Goal: Task Accomplishment & Management: Complete application form

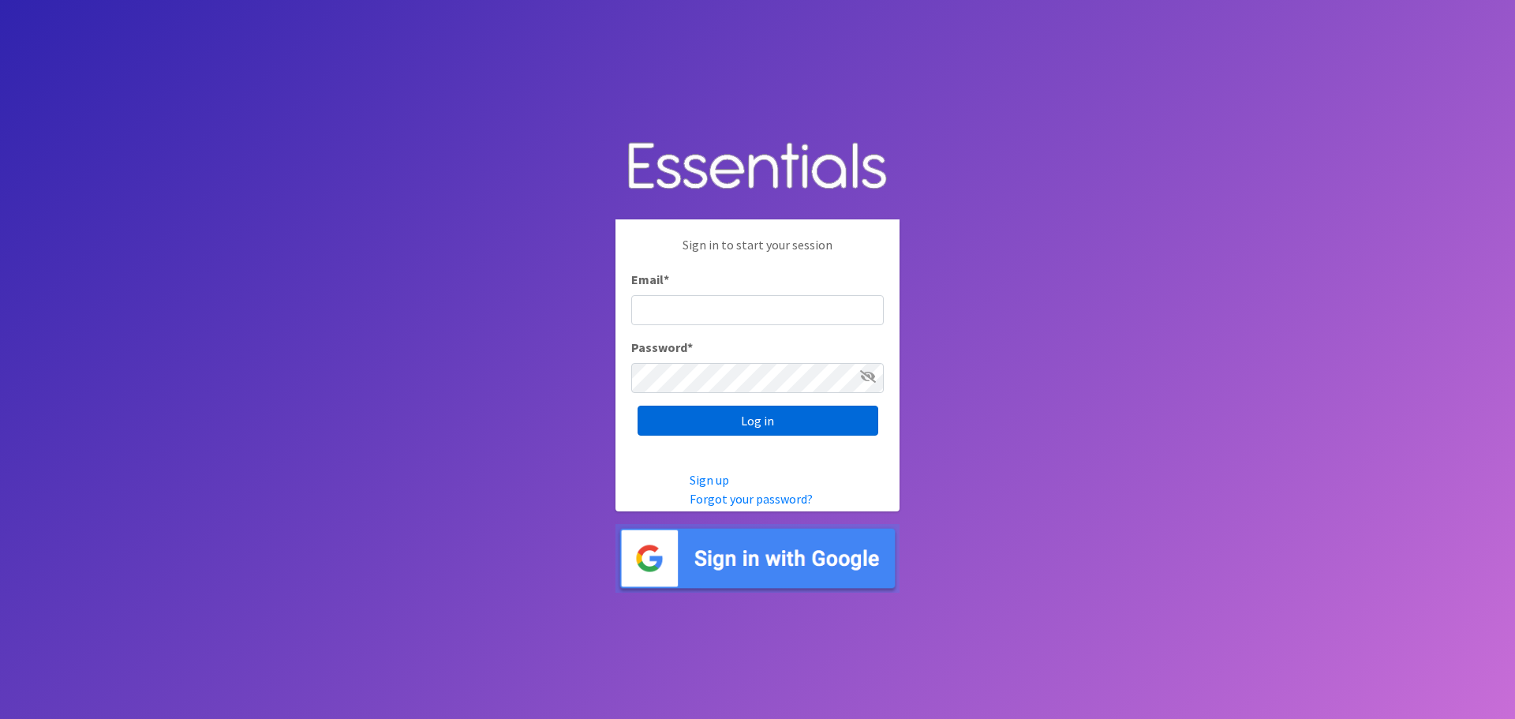
type input "[EMAIL_ADDRESS][DOMAIN_NAME]"
click at [760, 417] on input "Log in" at bounding box center [758, 421] width 241 height 30
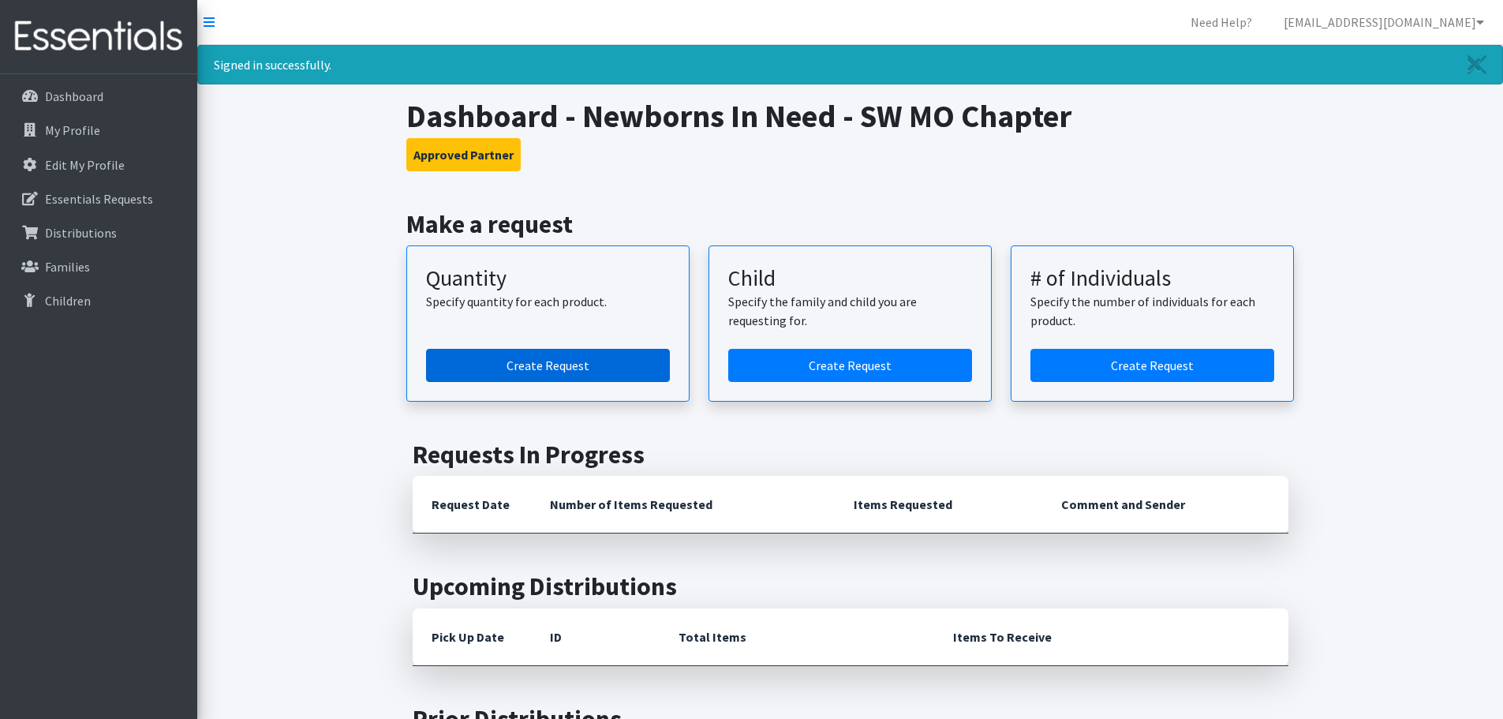
click at [552, 357] on link "Create Request" at bounding box center [548, 365] width 244 height 33
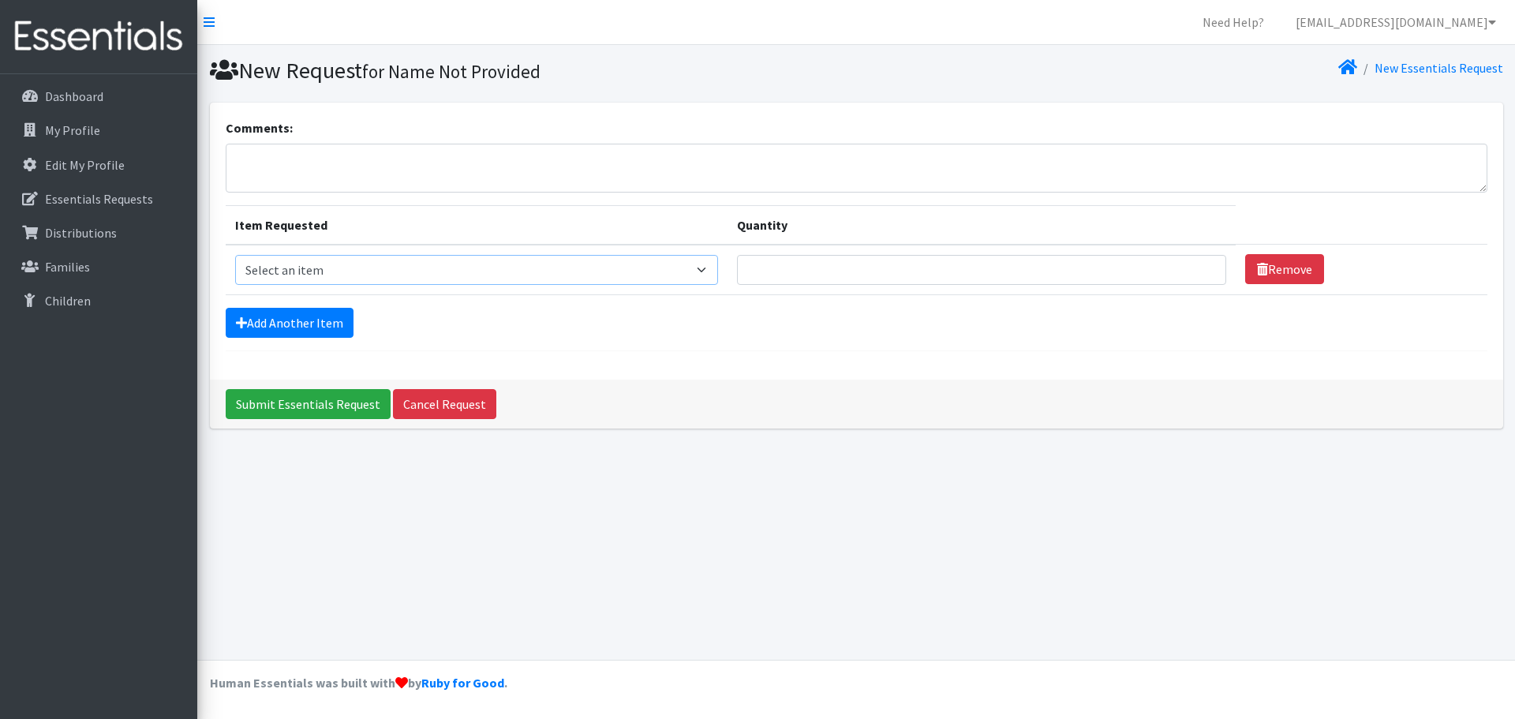
click at [591, 266] on select "Select an item Child (Newborn) Child (Size 1) Child (Size 2) Child (Size 3) Chi…" at bounding box center [477, 270] width 484 height 30
select select "3061"
click at [235, 255] on select "Select an item Child (Newborn) Child (Size 1) Child (Size 2) Child (Size 3) Chi…" at bounding box center [477, 270] width 484 height 30
click at [737, 268] on input "Quantity" at bounding box center [981, 270] width 489 height 30
click at [804, 273] on input "Quantity" at bounding box center [981, 270] width 489 height 30
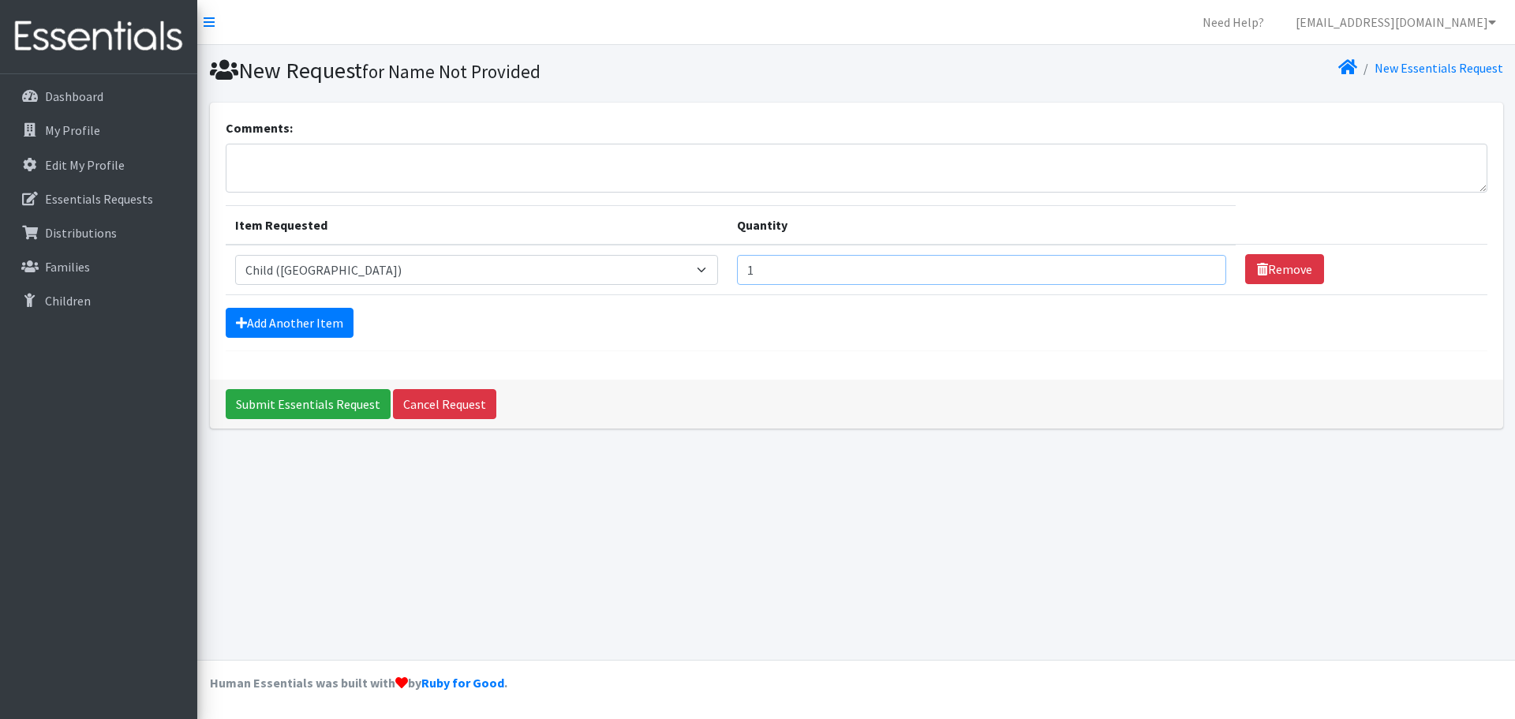
click at [1155, 267] on input "1" at bounding box center [981, 270] width 489 height 30
drag, startPoint x: 653, startPoint y: 271, endPoint x: 631, endPoint y: 261, distance: 24.0
click at [727, 271] on td "Quantity 1" at bounding box center [981, 270] width 508 height 50
type input "1400"
click at [305, 317] on link "Add Another Item" at bounding box center [290, 323] width 128 height 30
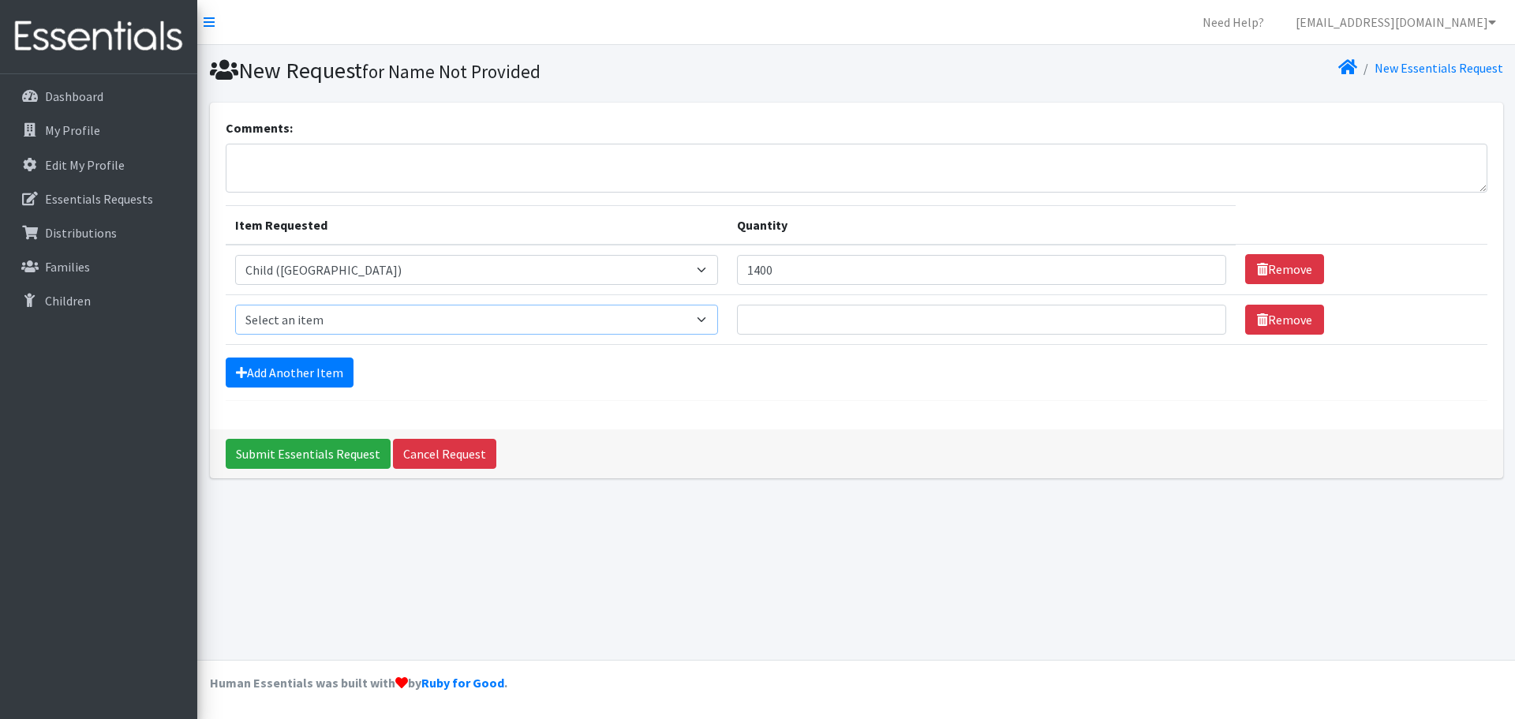
click at [595, 316] on select "Select an item Child (Newborn) Child (Size 1) Child (Size 2) Child (Size 3) Chi…" at bounding box center [477, 320] width 484 height 30
select select "3063"
click at [235, 305] on select "Select an item Child (Newborn) Child (Size 1) Child (Size 2) Child (Size 3) Chi…" at bounding box center [477, 320] width 484 height 30
drag, startPoint x: 667, startPoint y: 270, endPoint x: 627, endPoint y: 268, distance: 39.5
click at [727, 268] on td "Quantity 1400" at bounding box center [981, 270] width 508 height 50
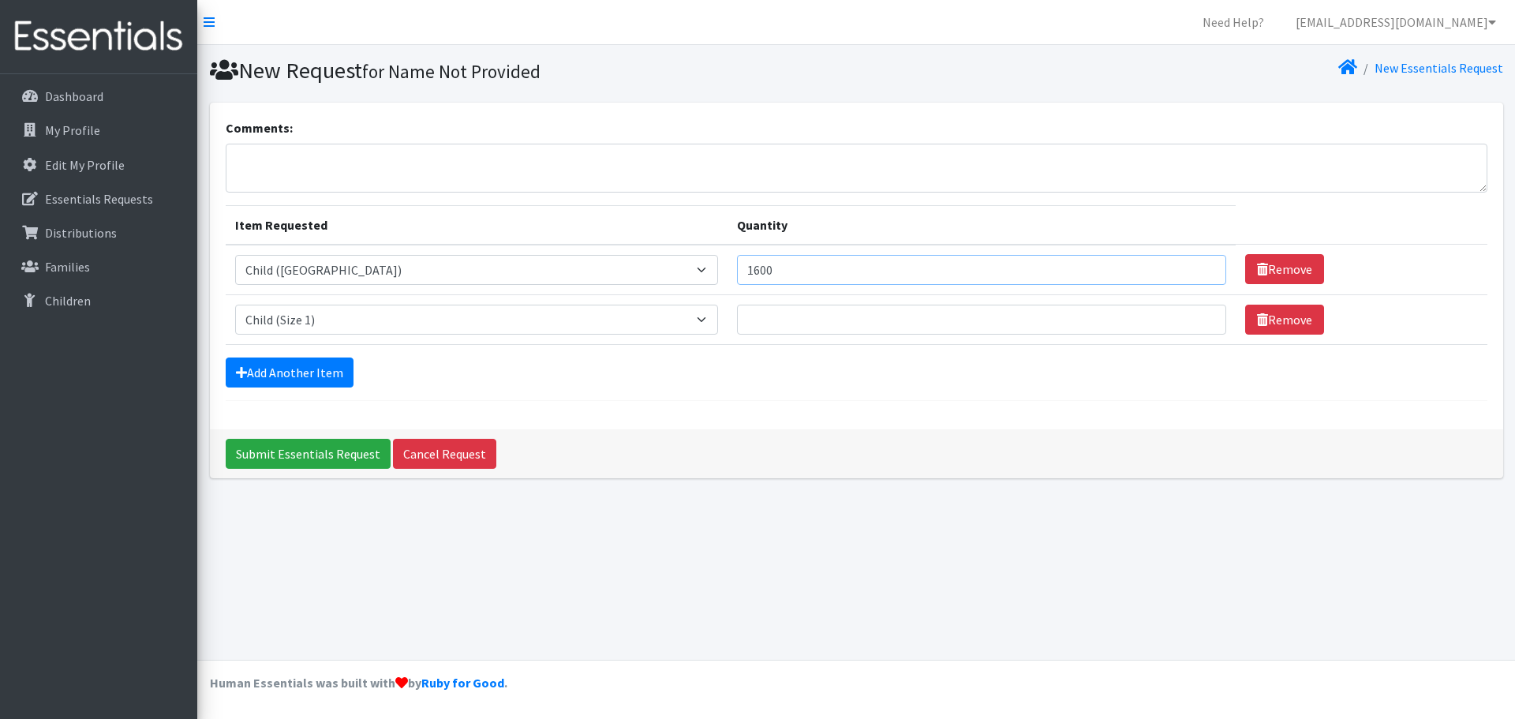
type input "1600"
click at [737, 319] on input "Quantity" at bounding box center [981, 320] width 489 height 30
type input "1400"
click at [226, 439] on input "Submit Essentials Request" at bounding box center [308, 454] width 165 height 30
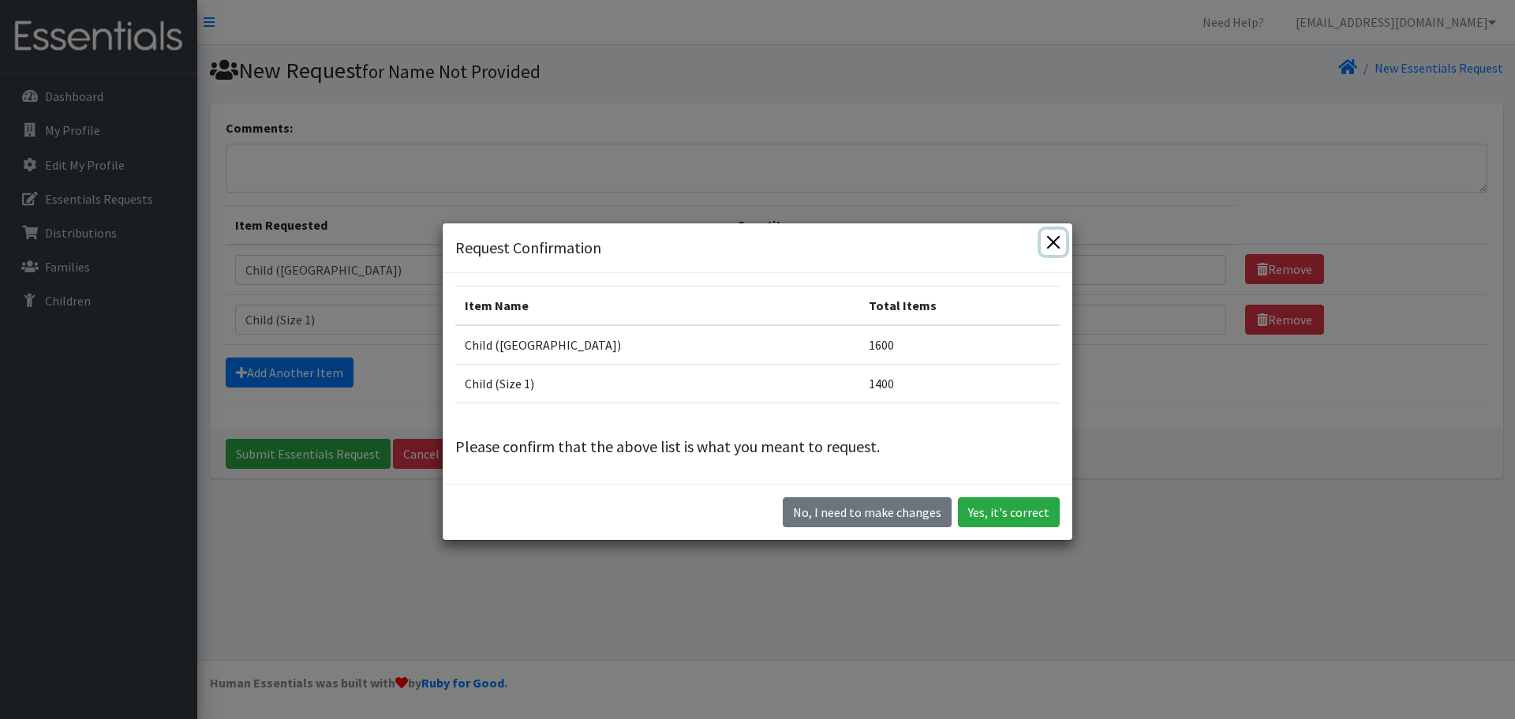
click at [1049, 237] on button "Close" at bounding box center [1053, 242] width 25 height 25
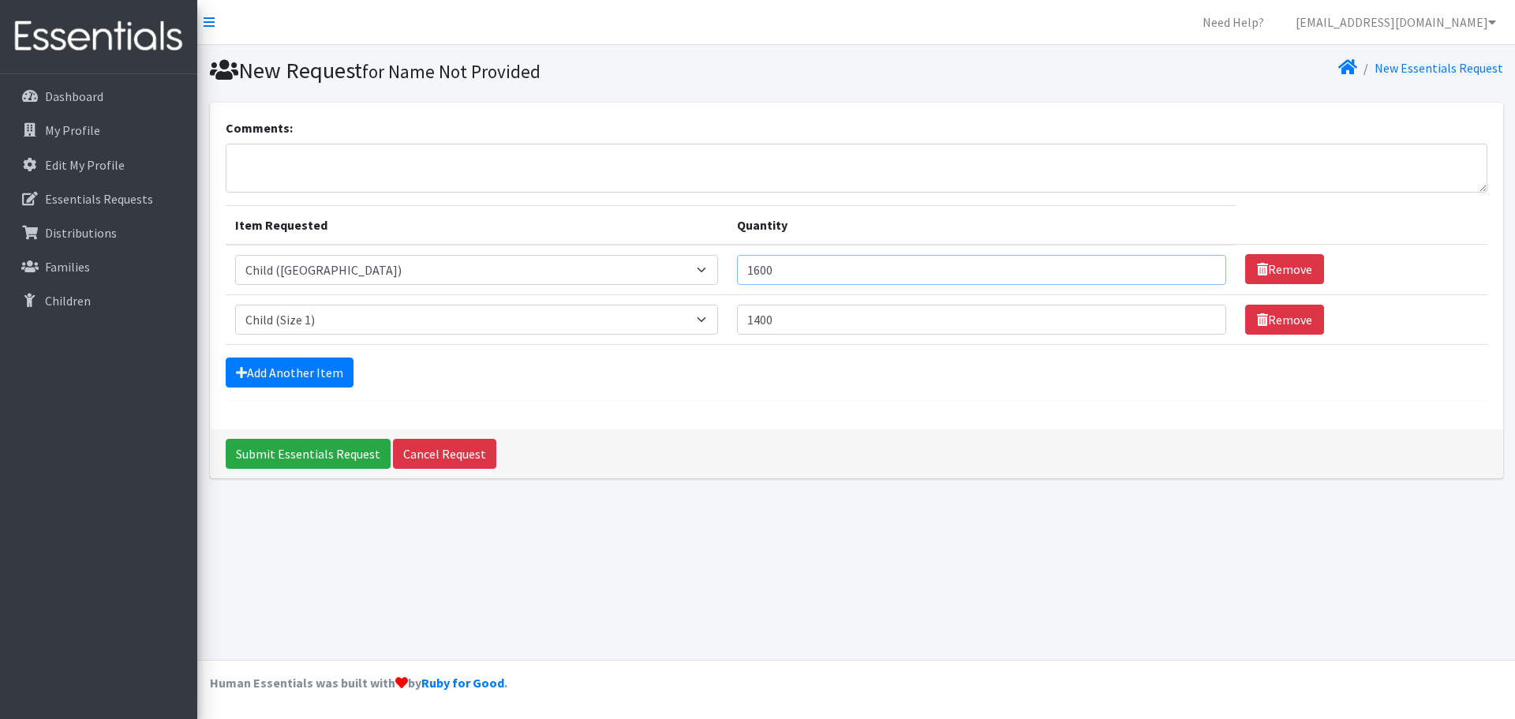
drag, startPoint x: 667, startPoint y: 268, endPoint x: 585, endPoint y: 267, distance: 82.1
click at [585, 267] on tr "Item Requested Select an item Child (Newborn) Child (Size 1) Child (Size 2) Chi…" at bounding box center [857, 270] width 1262 height 50
type input "2100"
drag, startPoint x: 671, startPoint y: 317, endPoint x: 622, endPoint y: 319, distance: 49.7
click at [727, 319] on td "Quantity 1400" at bounding box center [981, 319] width 508 height 50
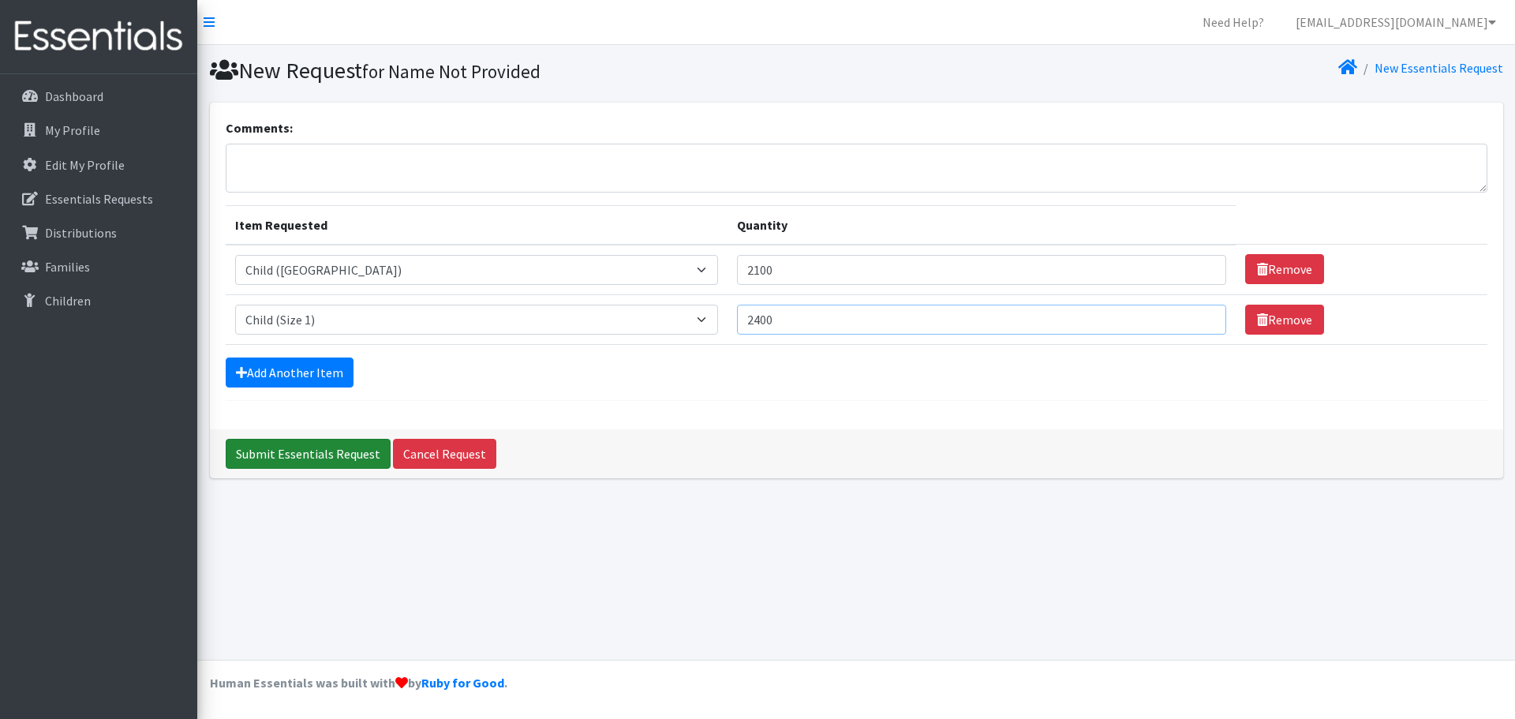
type input "2400"
click at [325, 445] on input "Submit Essentials Request" at bounding box center [308, 454] width 165 height 30
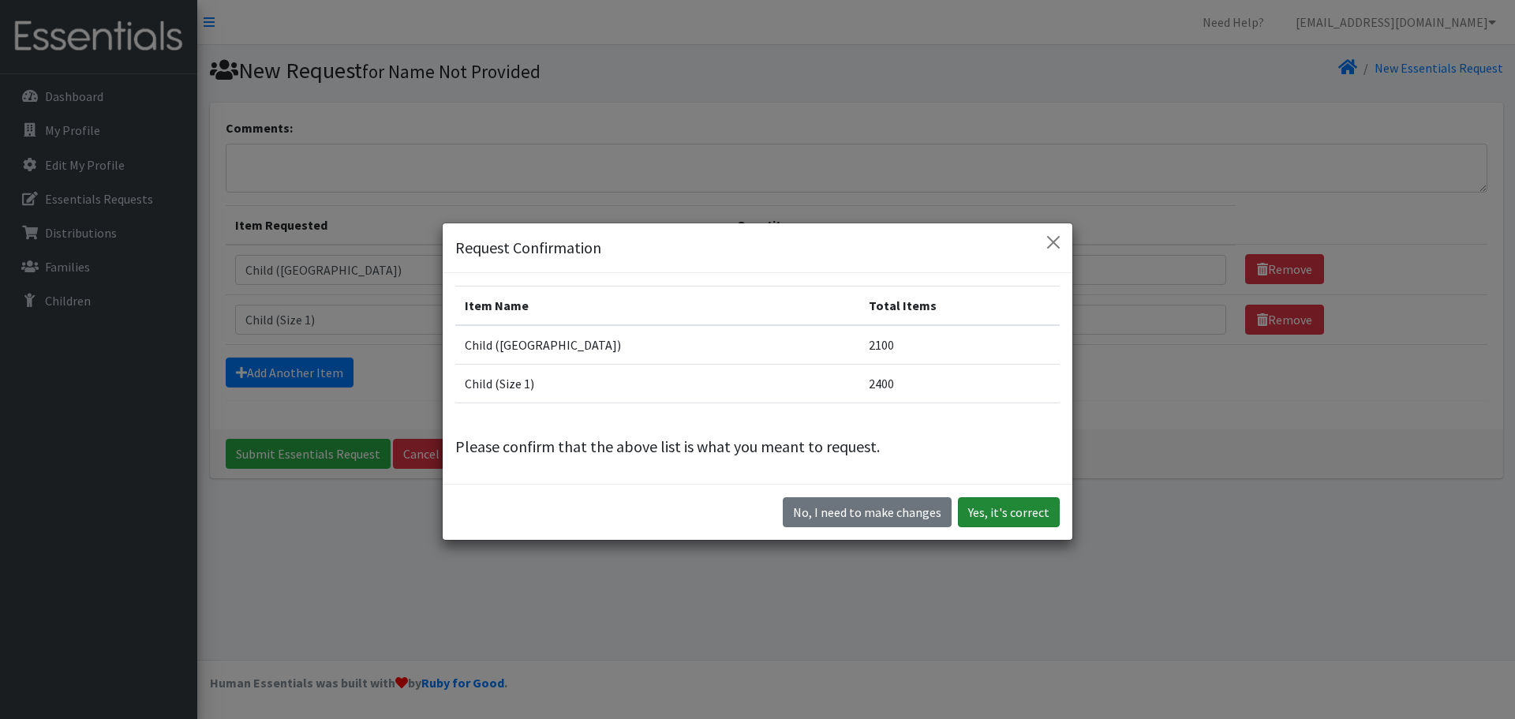
click at [1012, 506] on button "Yes, it's correct" at bounding box center [1009, 512] width 102 height 30
